Goal: Navigation & Orientation: Find specific page/section

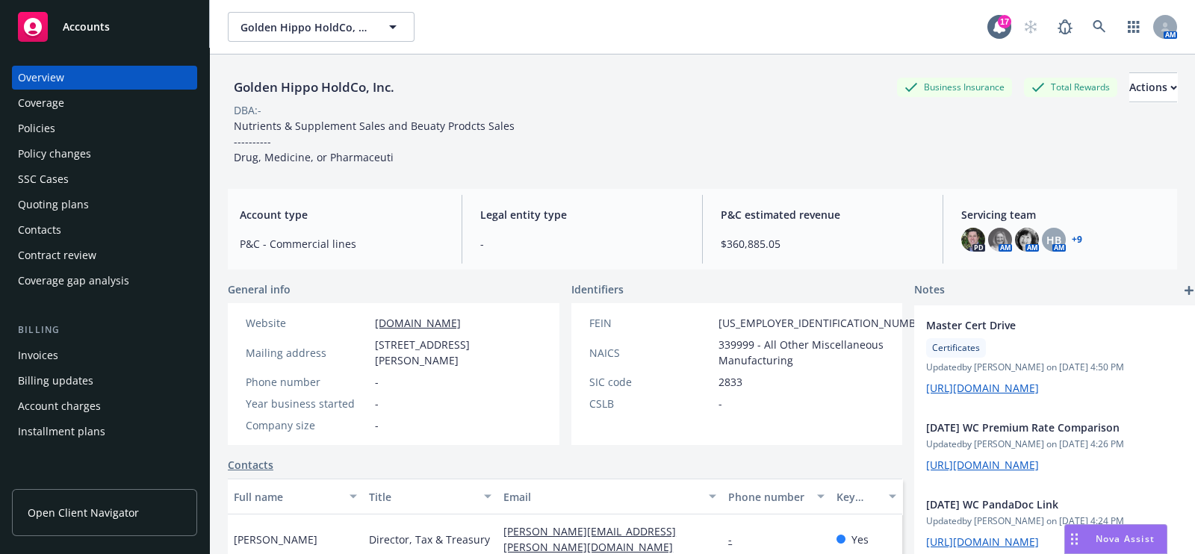
scroll to position [716, 0]
